Goal: Task Accomplishment & Management: Complete application form

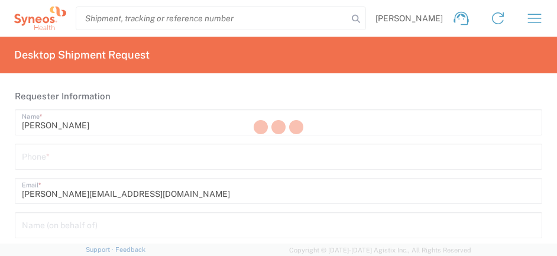
type input "Department"
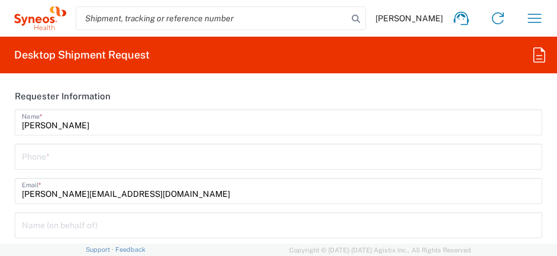
type input "[US_STATE]"
type input "[GEOGRAPHIC_DATA]"
type input "Syneos Health, LLC-[GEOGRAPHIC_DATA] [GEOGRAPHIC_DATA] [GEOGRAPHIC_DATA]"
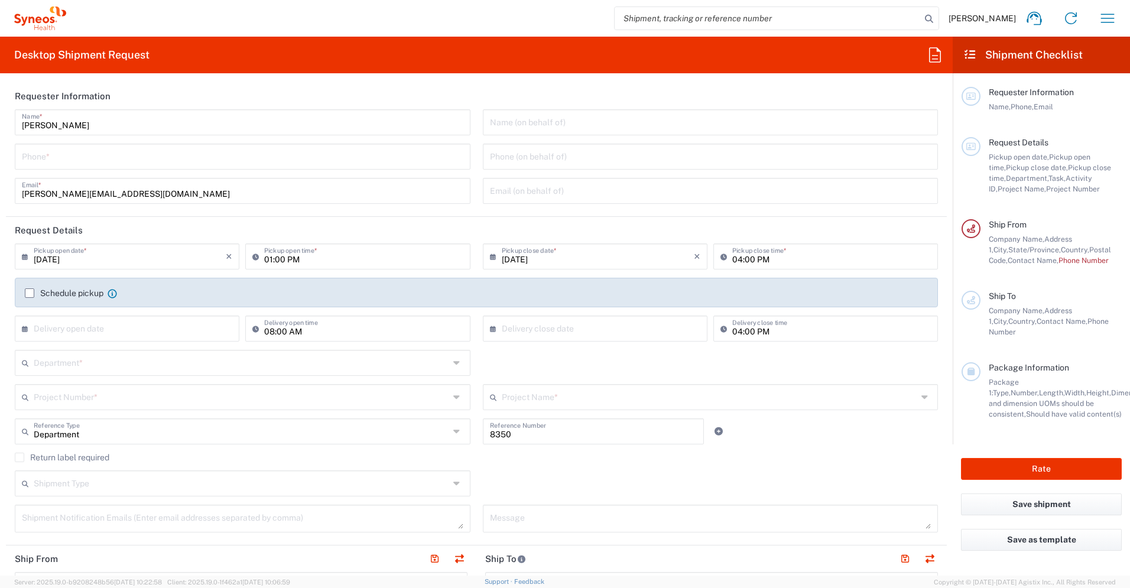
click at [198, 149] on input "tel" at bounding box center [242, 155] width 441 height 21
